Goal: Register for event/course

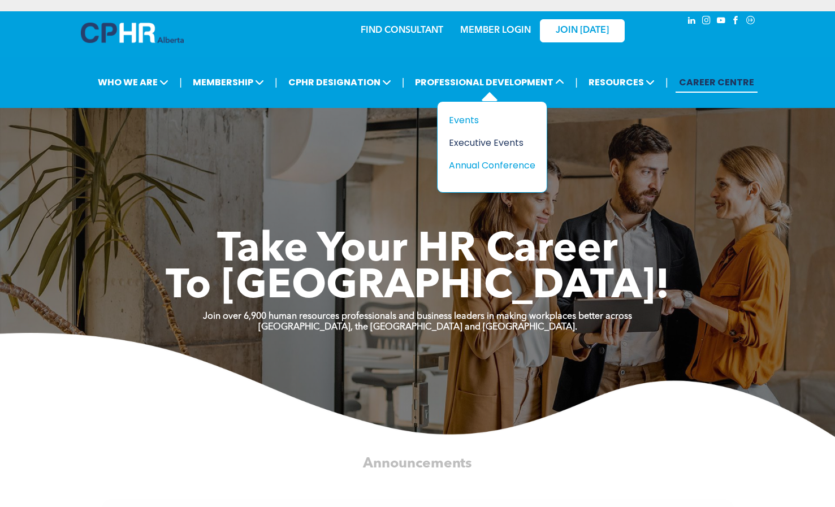
click at [470, 148] on div "Executive Events" at bounding box center [488, 143] width 78 height 14
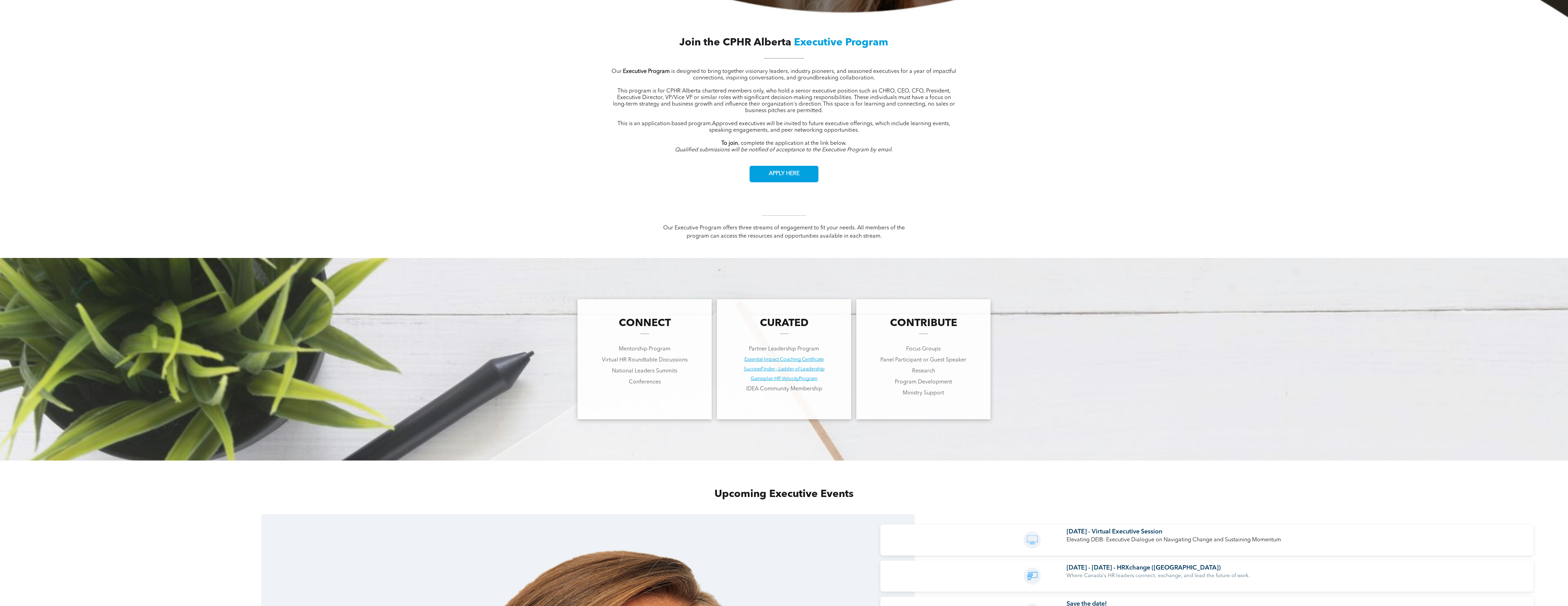
scroll to position [657, 0]
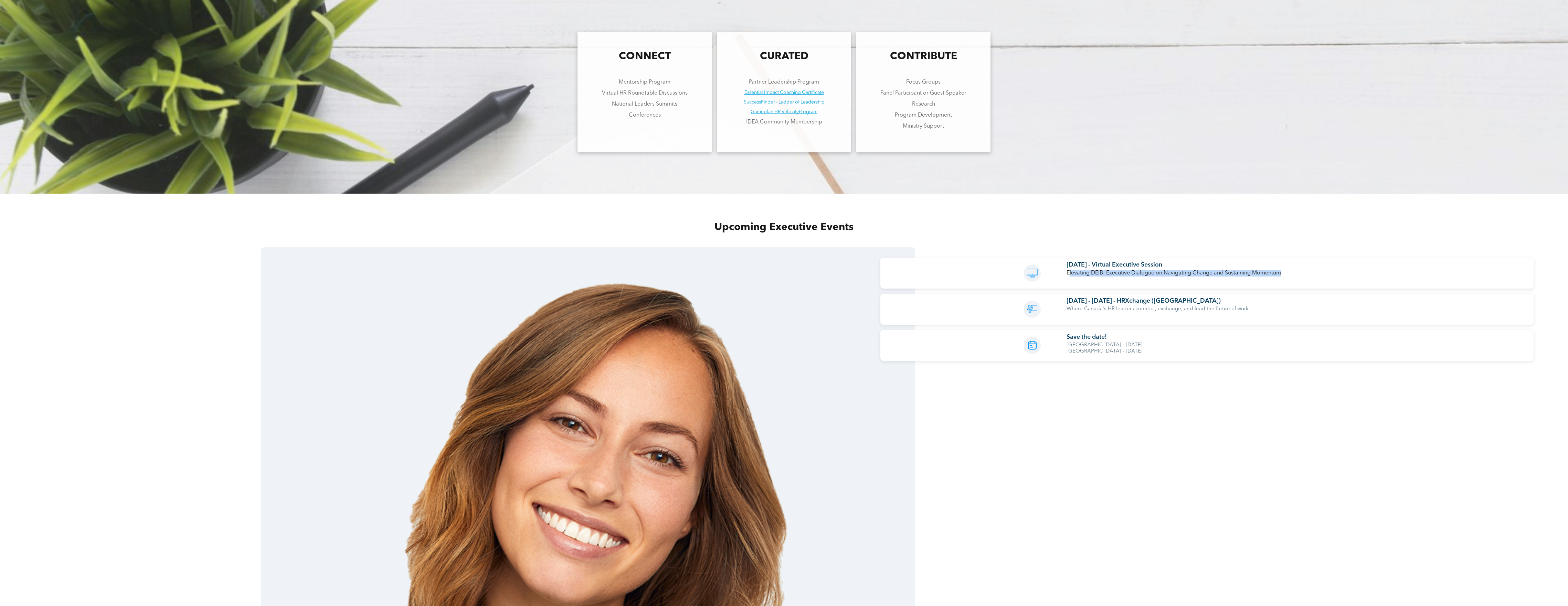
drag, startPoint x: 1071, startPoint y: 270, endPoint x: 1322, endPoint y: 274, distance: 251.0
click at [508, 274] on p "Elevating DEIB: Executive Dialogue on Navigating Change and Sustaining Momentum" at bounding box center [1238, 273] width 344 height 7
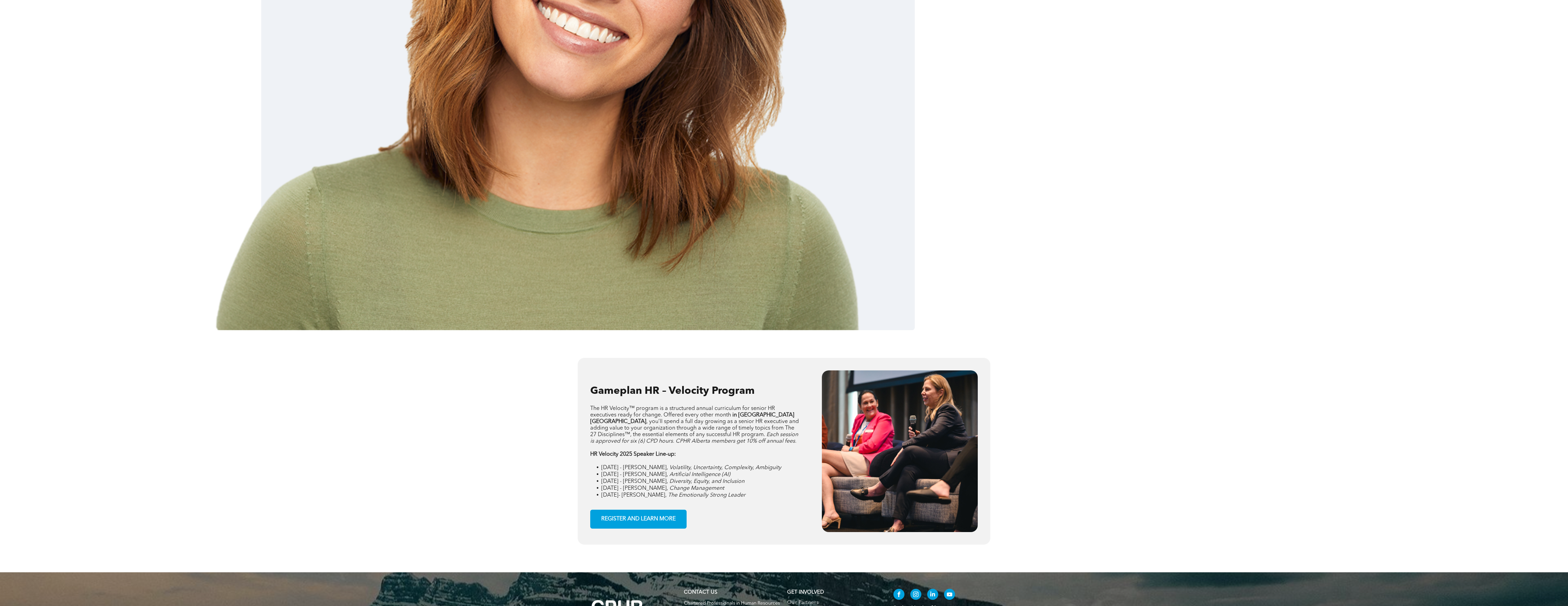
scroll to position [1253, 0]
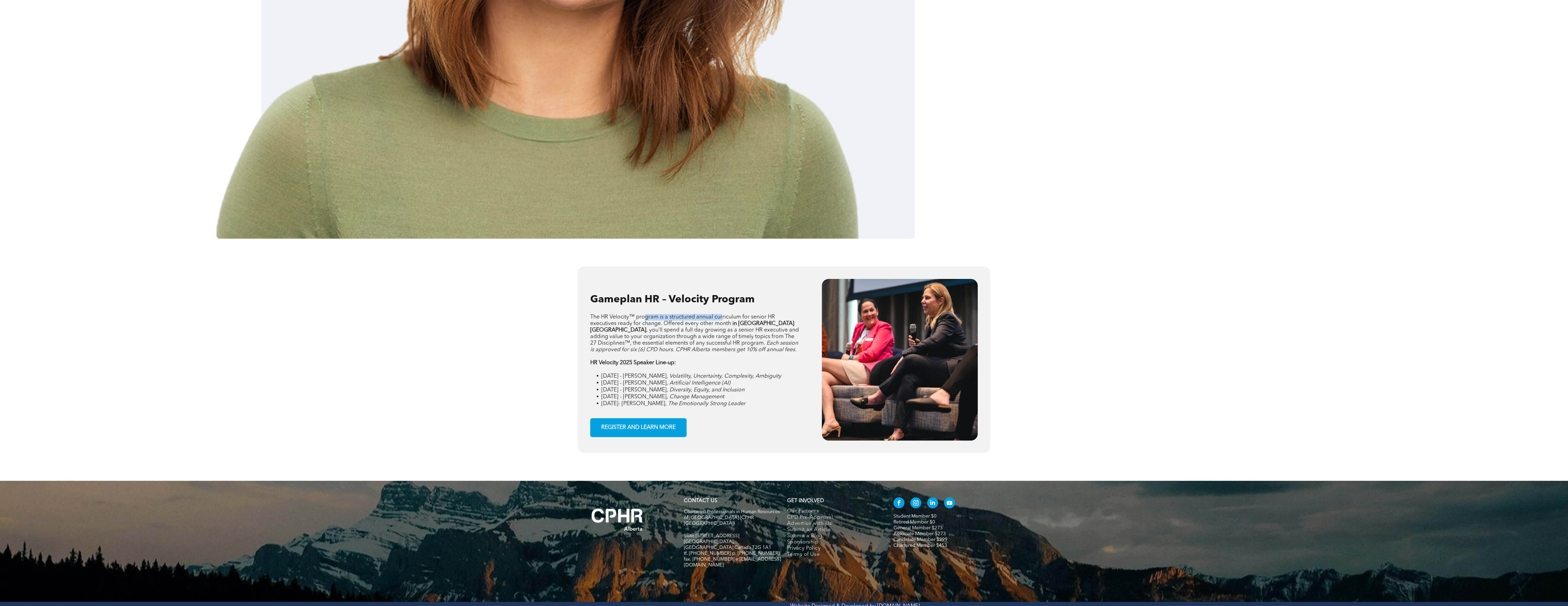
drag, startPoint x: 646, startPoint y: 307, endPoint x: 722, endPoint y: 317, distance: 76.7
click at [508, 308] on div "Gameplan HR – Velocity Program The HR Velocity™ program is a structured annual …" at bounding box center [699, 360] width 218 height 162
click at [508, 308] on span "The HR Velocity™ program is a structured annual curriculum for senior HR execut…" at bounding box center [683, 321] width 185 height 12
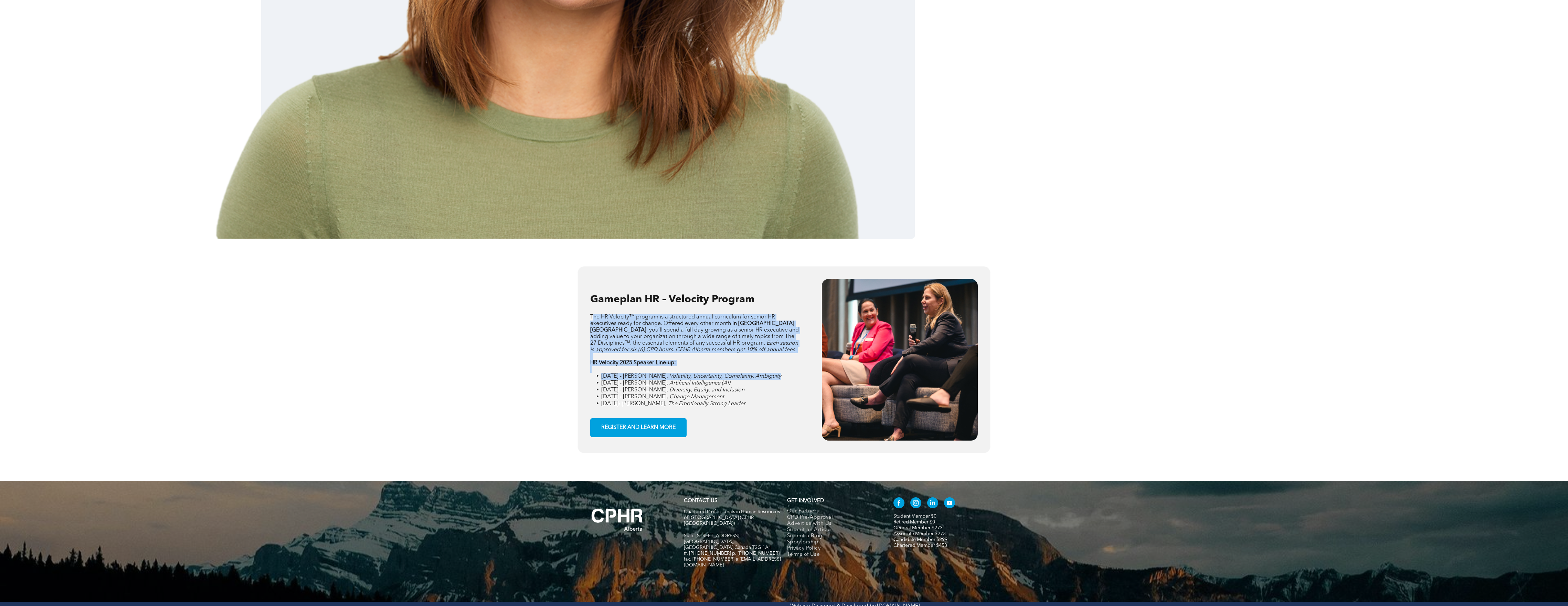
drag, startPoint x: 593, startPoint y: 310, endPoint x: 784, endPoint y: 372, distance: 200.8
click at [508, 308] on div "Gameplan HR – Velocity Program The HR Velocity™ program is a structured annual …" at bounding box center [699, 360] width 218 height 162
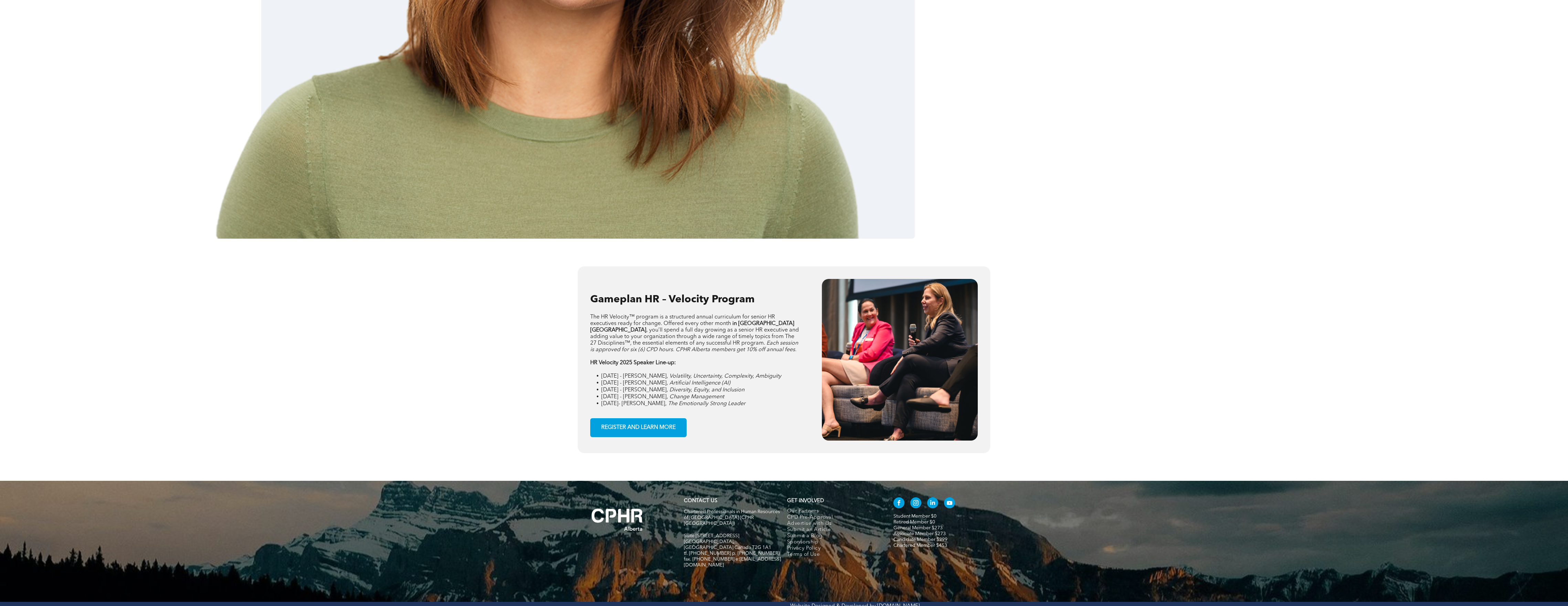
drag, startPoint x: 784, startPoint y: 372, endPoint x: 783, endPoint y: 380, distance: 8.1
click at [508, 308] on li "May 20 - Devlin Liles, Artificial Intelligence (AI)" at bounding box center [701, 383] width 199 height 7
drag, startPoint x: 670, startPoint y: 378, endPoint x: 644, endPoint y: 377, distance: 26.0
click at [508, 308] on li "May 20 - Devlin Liles, Artificial Intelligence (AI)" at bounding box center [701, 383] width 199 height 7
drag, startPoint x: 644, startPoint y: 377, endPoint x: 603, endPoint y: 388, distance: 42.4
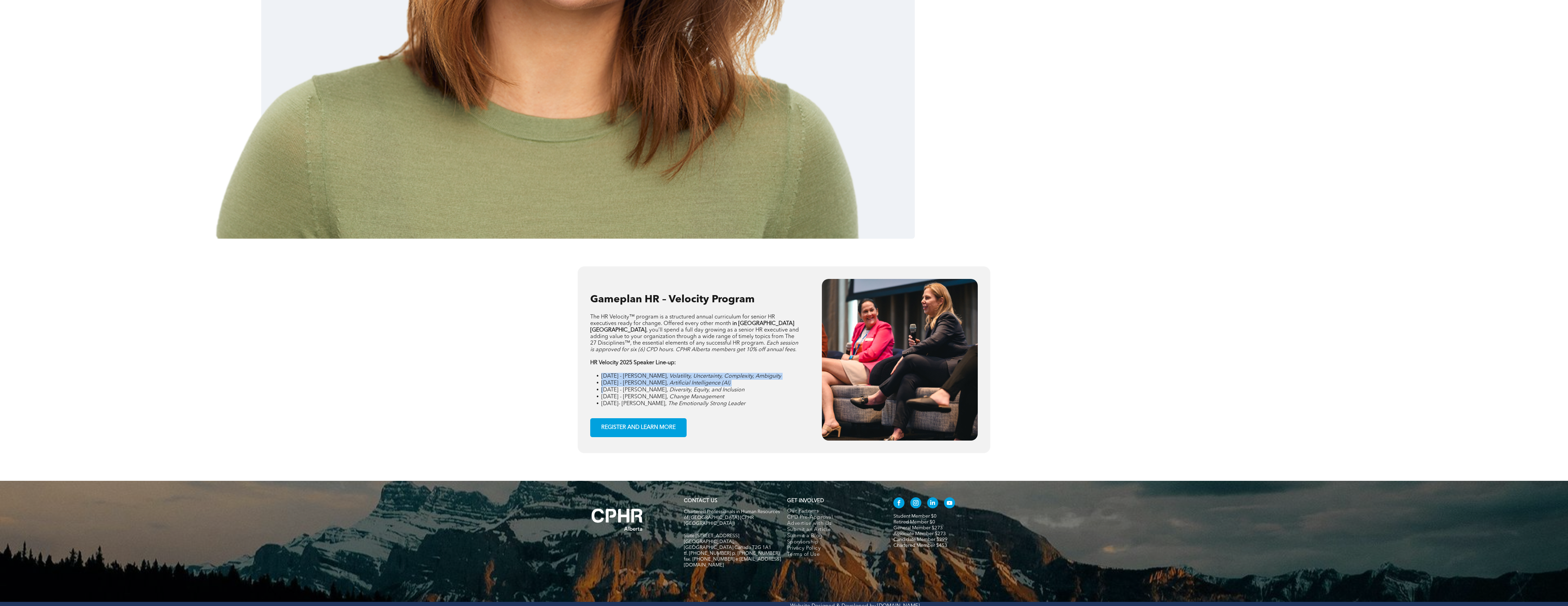
click at [508, 308] on div "Gameplan HR – Velocity Program The HR Velocity™ program is a structured annual …" at bounding box center [784, 360] width 399 height 173
drag, startPoint x: 603, startPoint y: 388, endPoint x: 729, endPoint y: 379, distance: 126.3
click at [508, 308] on li "May 20 - Devlin Liles, Artificial Intelligence (AI)" at bounding box center [701, 383] width 199 height 7
drag, startPoint x: 600, startPoint y: 386, endPoint x: 761, endPoint y: 402, distance: 161.8
click at [508, 308] on ul "March 18 - Jim Harris, Volatility, Uncertainty, Complexity, Ambiguity May 20 - …" at bounding box center [695, 390] width 210 height 35
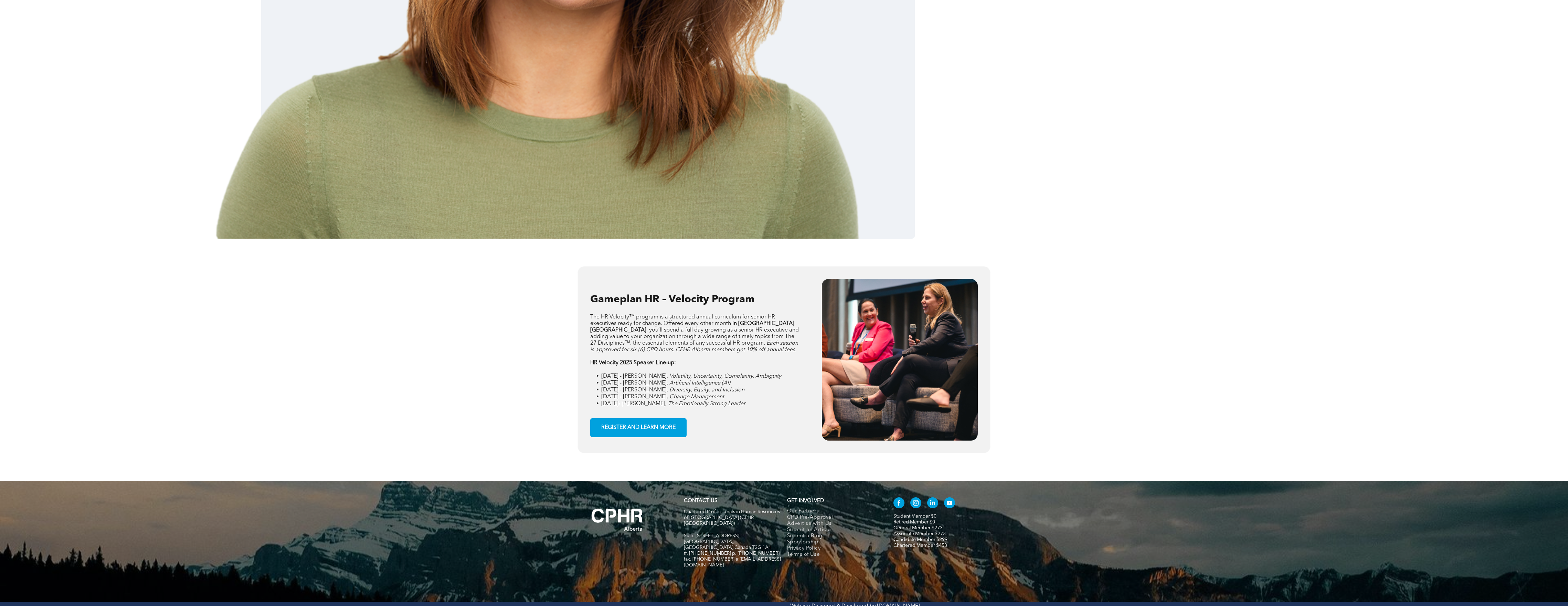
drag, startPoint x: 761, startPoint y: 402, endPoint x: 755, endPoint y: 412, distance: 11.7
click at [508, 308] on div "Gameplan HR – Velocity Program The HR Velocity™ program is a structured annual …" at bounding box center [699, 360] width 218 height 162
drag, startPoint x: 752, startPoint y: 398, endPoint x: 547, endPoint y: 398, distance: 205.0
click at [508, 308] on div "Gameplan HR – Velocity Program The HR Velocity™ program is a structured annual …" at bounding box center [784, 360] width 1568 height 242
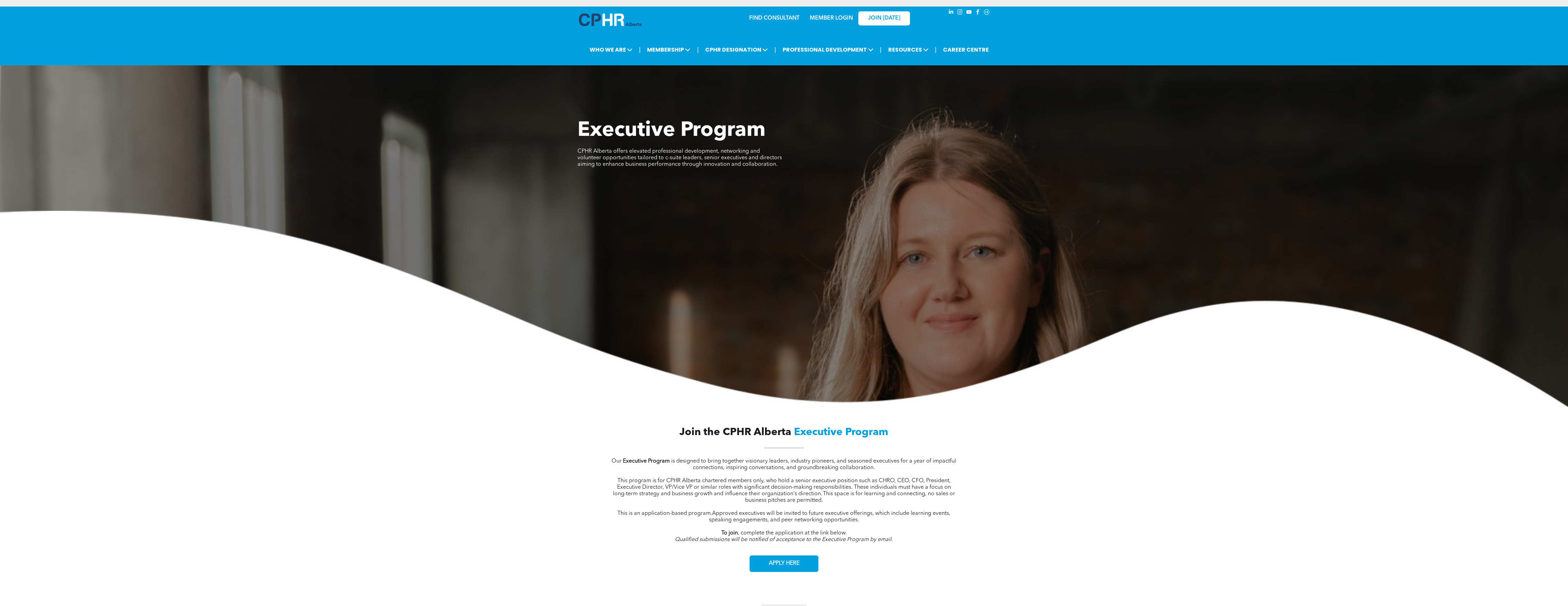
scroll to position [0, 0]
click at [508, 75] on div "Events" at bounding box center [827, 73] width 47 height 9
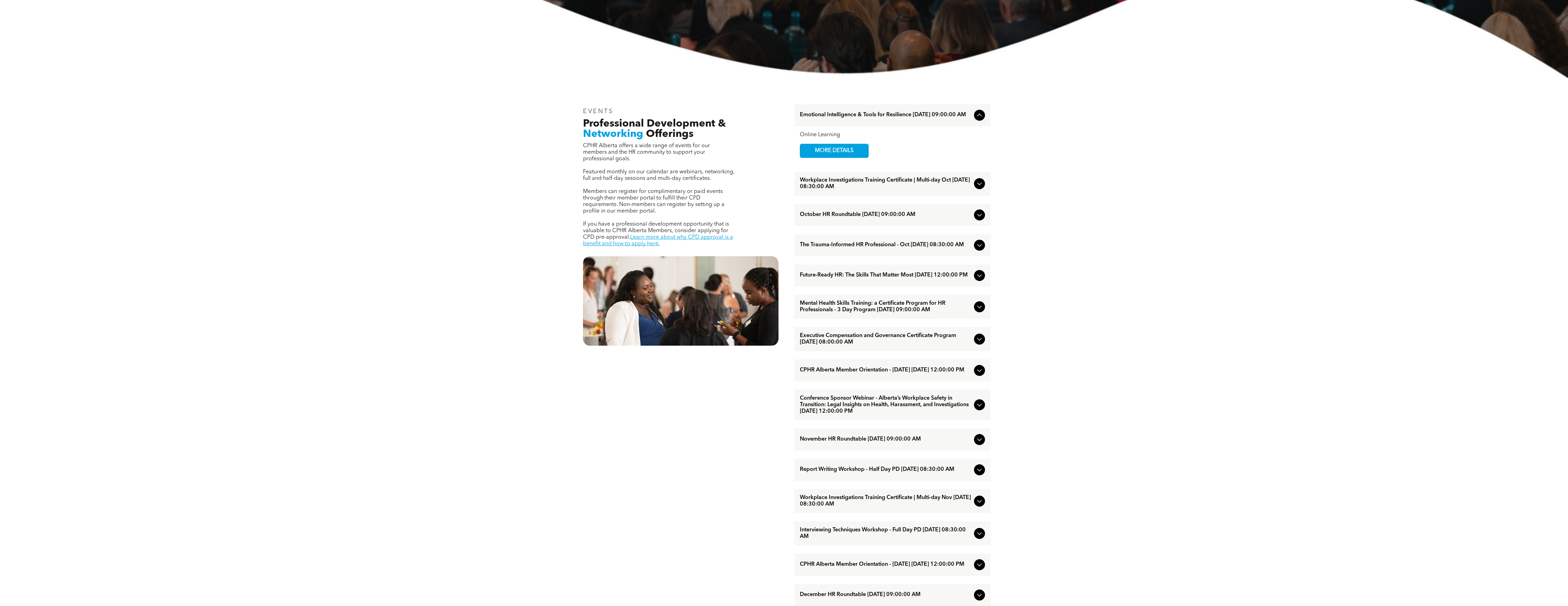
scroll to position [275, 0]
click at [982, 215] on icon at bounding box center [979, 214] width 9 height 9
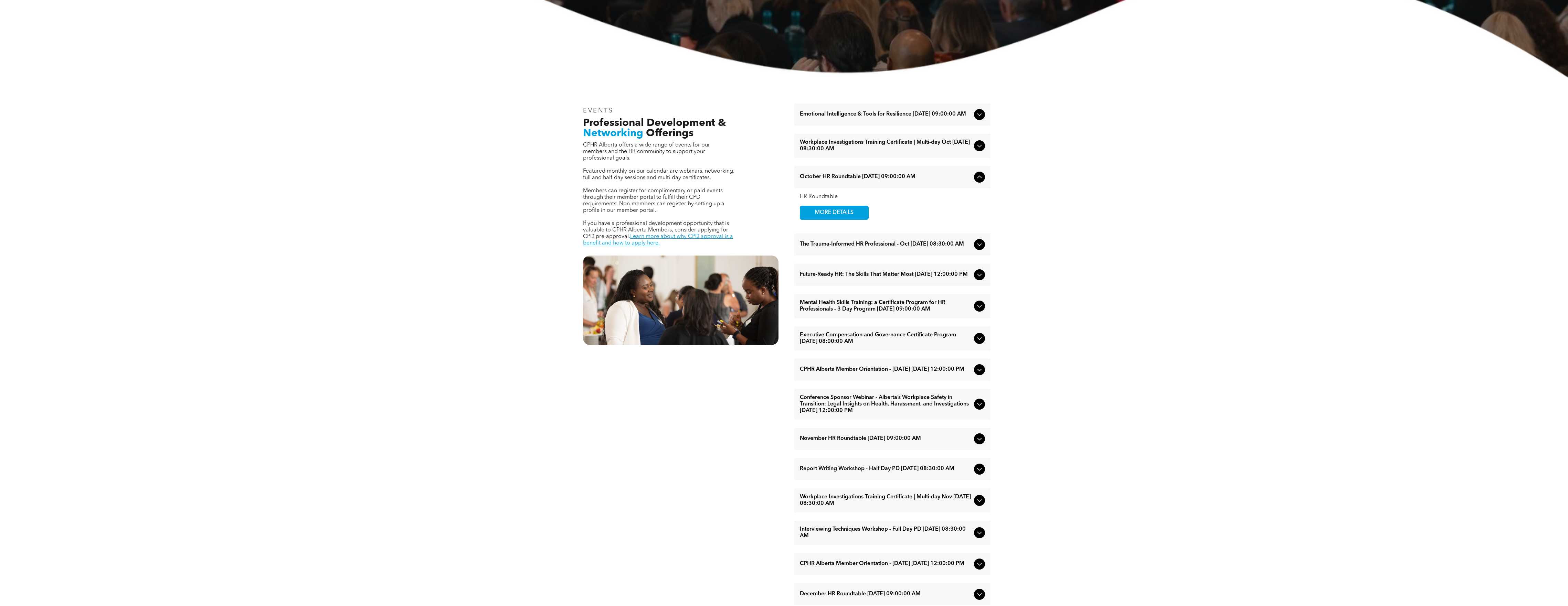
click at [978, 248] on icon at bounding box center [979, 245] width 9 height 9
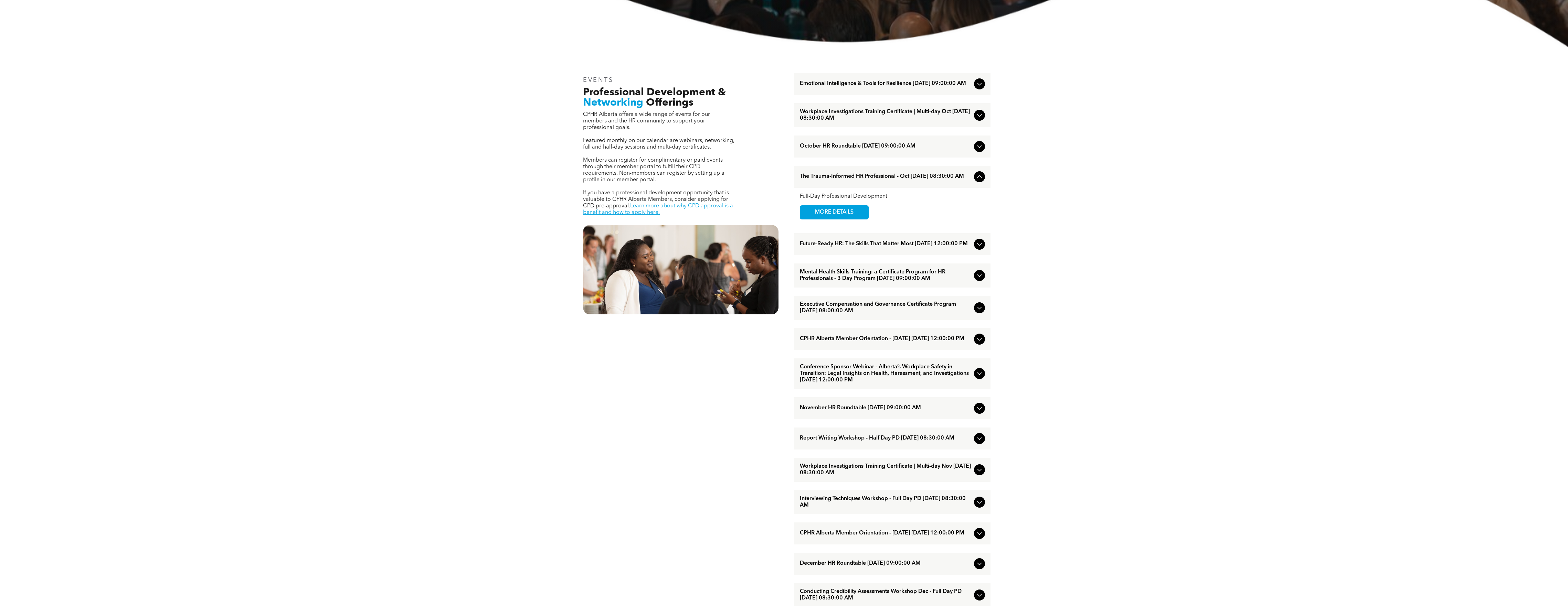
scroll to position [367, 0]
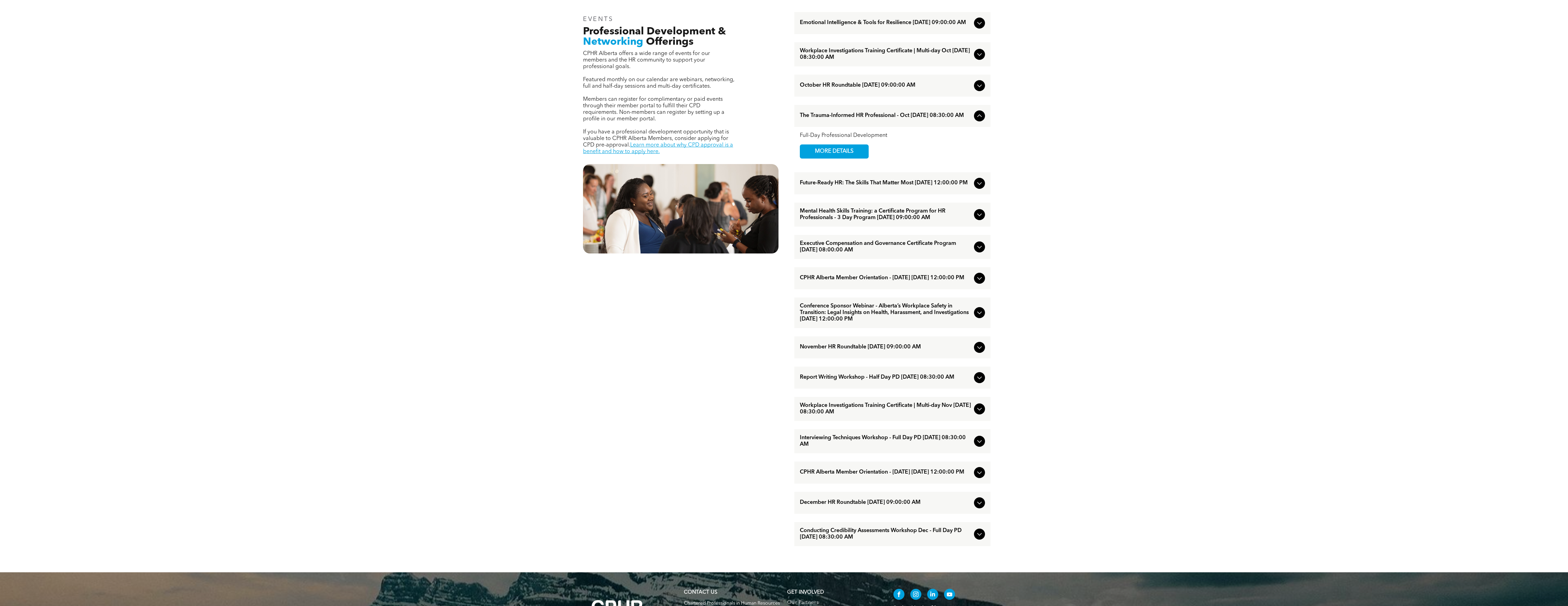
click at [976, 219] on icon at bounding box center [979, 215] width 9 height 9
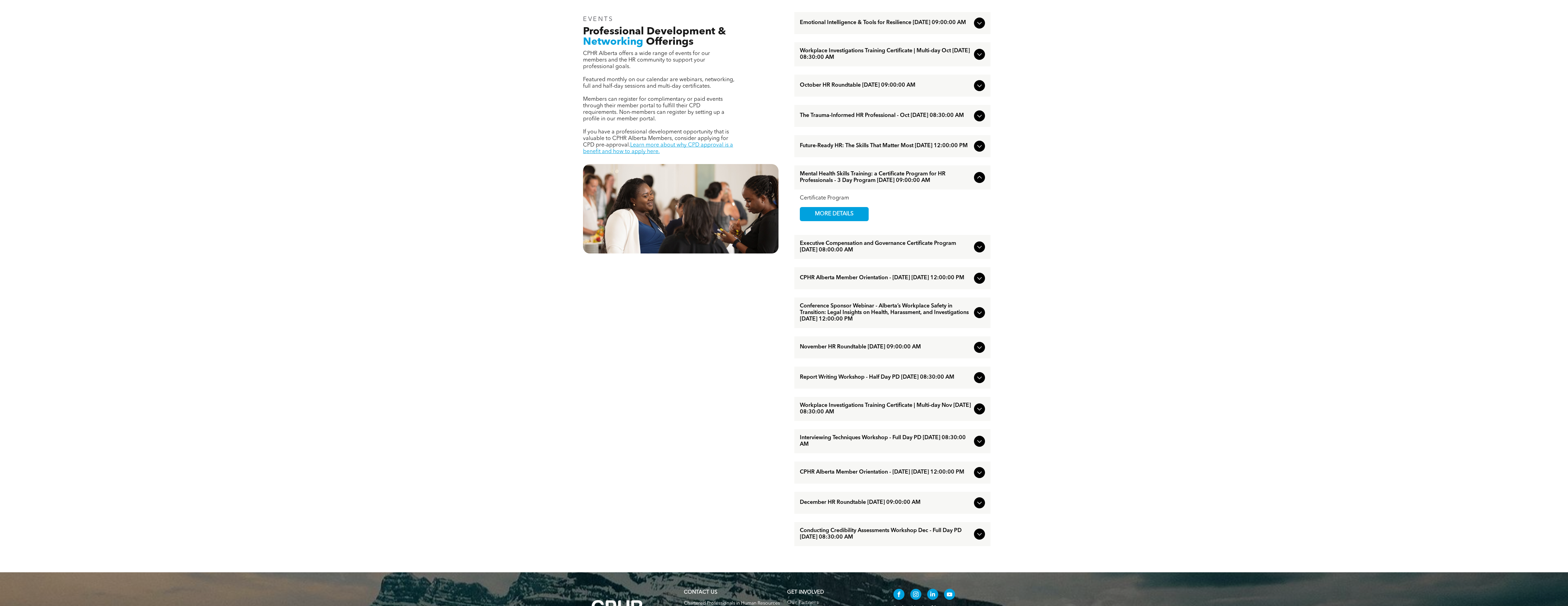
click at [979, 251] on icon at bounding box center [979, 247] width 9 height 9
click at [978, 282] on icon at bounding box center [979, 279] width 9 height 9
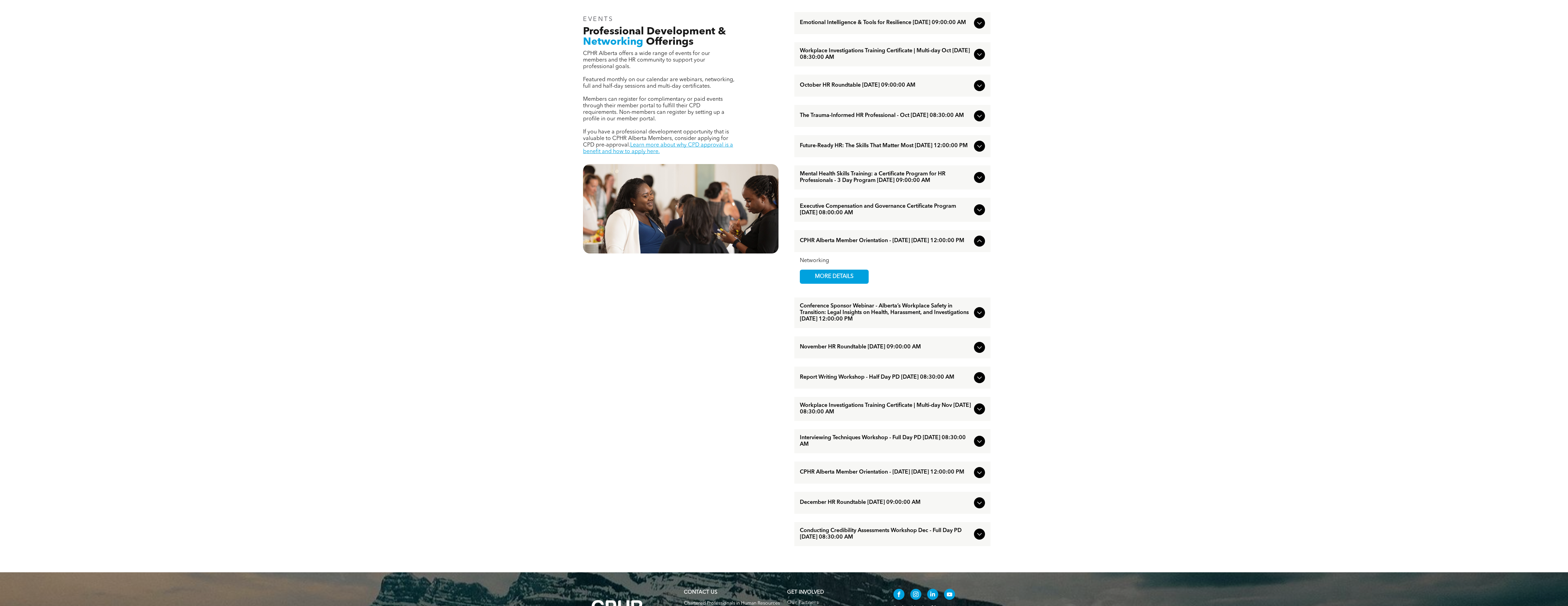
click at [978, 317] on icon at bounding box center [979, 313] width 9 height 9
